Goal: Transaction & Acquisition: Download file/media

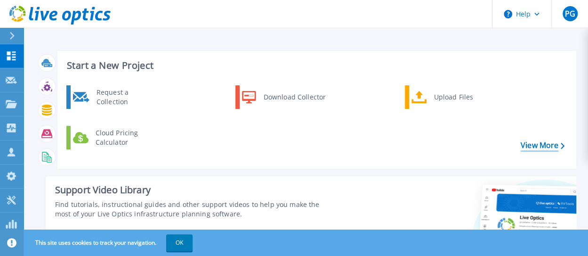
click at [533, 141] on link "View More" at bounding box center [543, 145] width 44 height 9
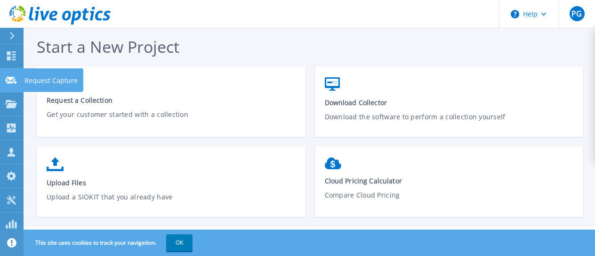
click at [16, 80] on icon at bounding box center [11, 80] width 11 height 7
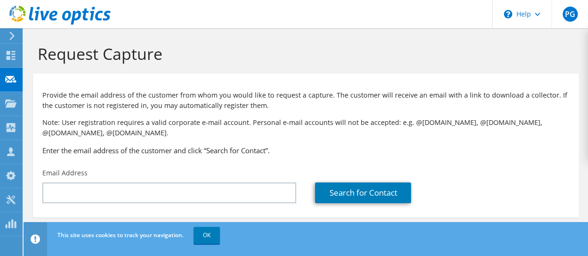
click at [11, 37] on icon at bounding box center [11, 36] width 7 height 8
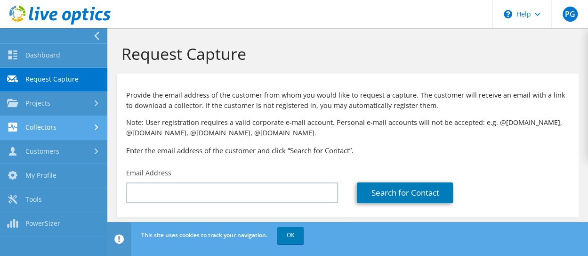
click at [75, 124] on link "Collectors" at bounding box center [53, 128] width 107 height 24
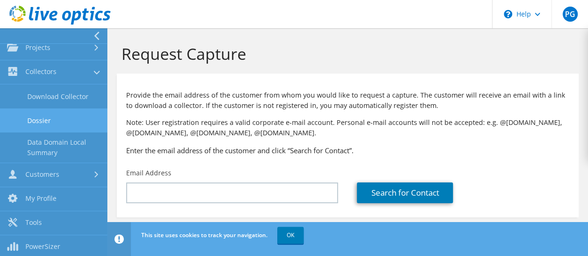
scroll to position [57, 0]
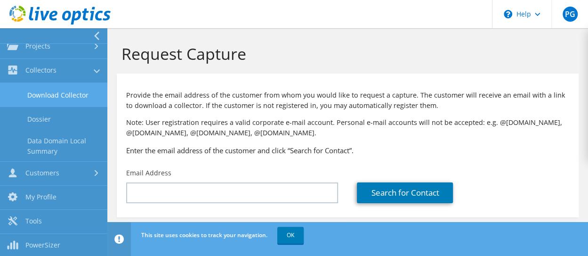
click at [86, 92] on link "Download Collector" at bounding box center [53, 95] width 107 height 24
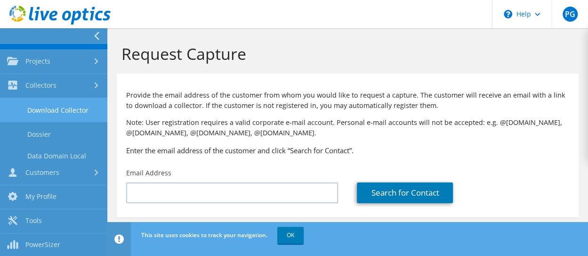
scroll to position [12, 0]
